Goal: Navigation & Orientation: Find specific page/section

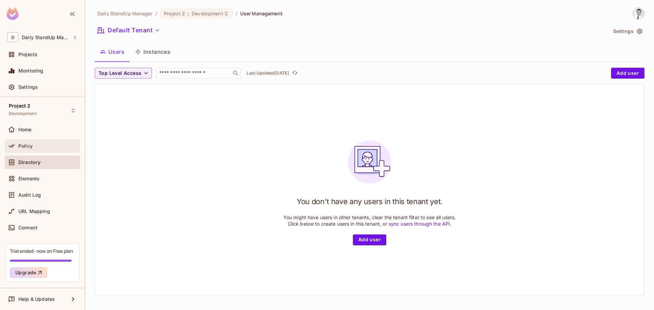
click at [36, 151] on div "Policy" at bounding box center [42, 146] width 75 height 14
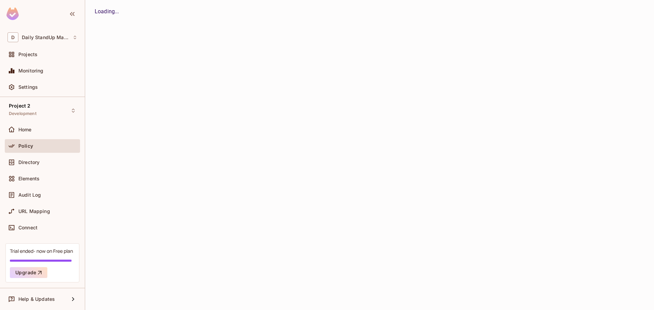
click at [131, 21] on div "Daily StandUp Manager / Project 2 : Development / User Management Default Tenan…" at bounding box center [369, 155] width 568 height 310
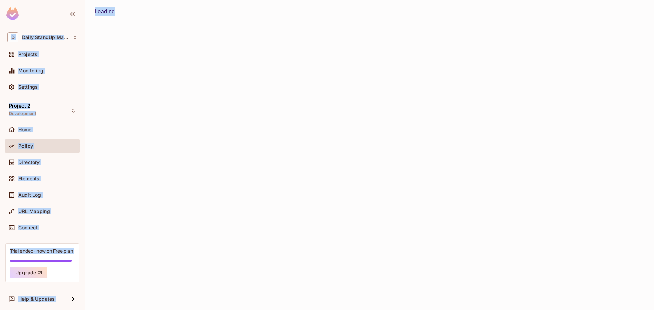
drag, startPoint x: 115, startPoint y: 12, endPoint x: 84, endPoint y: 10, distance: 30.7
click at [84, 10] on div "D Daily StandUp Manager Projects Monitoring Settings Project 2 Development Home…" at bounding box center [327, 155] width 654 height 310
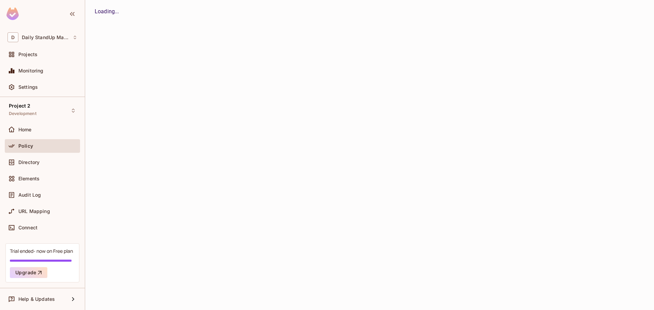
click at [125, 13] on div "Loading..." at bounding box center [369, 11] width 549 height 8
click at [30, 130] on span "Home" at bounding box center [24, 129] width 13 height 5
click at [36, 142] on div "Policy" at bounding box center [42, 146] width 70 height 8
click at [38, 159] on div "Directory" at bounding box center [42, 162] width 70 height 8
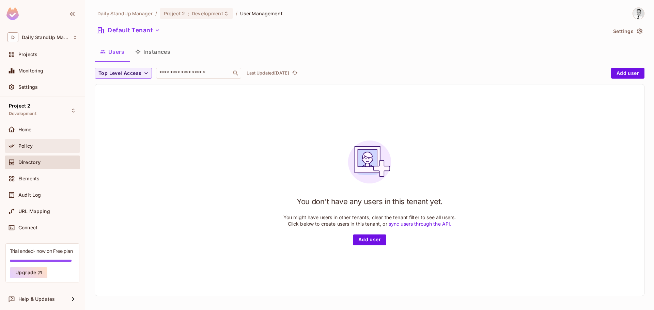
click at [38, 150] on div "Policy" at bounding box center [42, 146] width 70 height 8
